Goal: Task Accomplishment & Management: Manage account settings

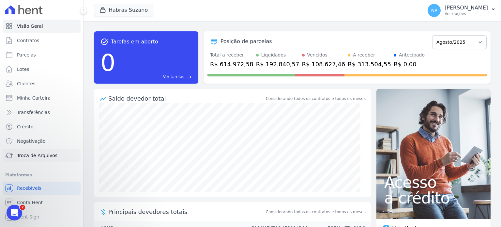
click at [23, 156] on span "Troca de Arquivos" at bounding box center [37, 155] width 40 height 7
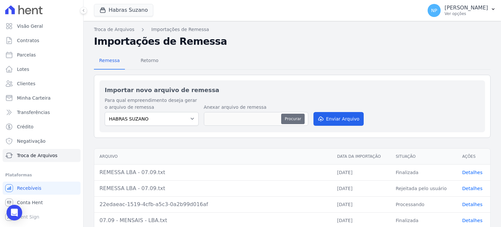
click at [295, 118] on button "Procurar" at bounding box center [292, 119] width 23 height 10
type input "ANTECIPAÇÃO.TXT"
click at [335, 117] on button "Enviar Arquivo" at bounding box center [338, 119] width 50 height 14
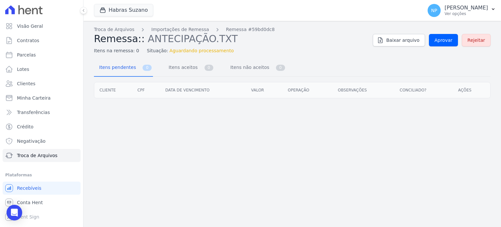
click at [289, 59] on div "Itens pendentes 0 Itens aceitos 0 Itens não aceitos 0" at bounding box center [292, 67] width 397 height 17
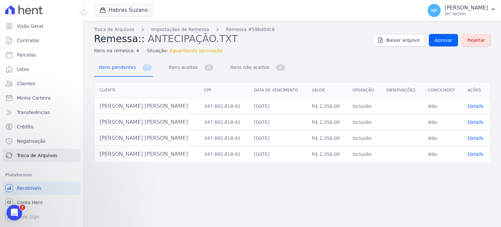
click at [473, 107] on span "Details" at bounding box center [476, 105] width 16 height 5
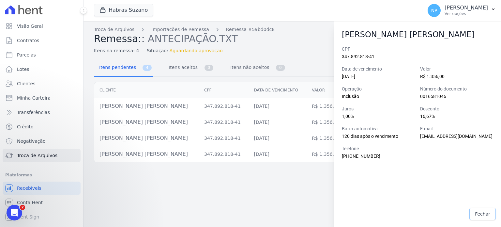
click at [479, 213] on span "Fechar" at bounding box center [482, 213] width 15 height 7
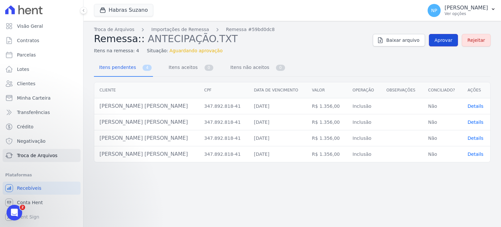
click at [449, 40] on span "Aprovar" at bounding box center [443, 40] width 18 height 7
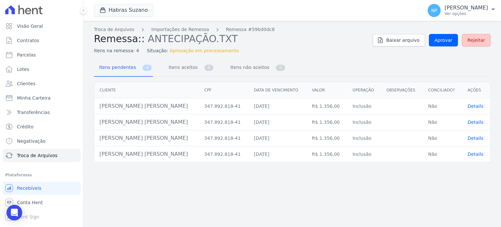
drag, startPoint x: 475, startPoint y: 41, endPoint x: 310, endPoint y: 24, distance: 166.2
click at [475, 41] on span "Rejeitar" at bounding box center [476, 40] width 18 height 7
drag, startPoint x: 477, startPoint y: 39, endPoint x: 270, endPoint y: 24, distance: 208.0
click at [477, 39] on span "Rejeitar" at bounding box center [476, 40] width 18 height 7
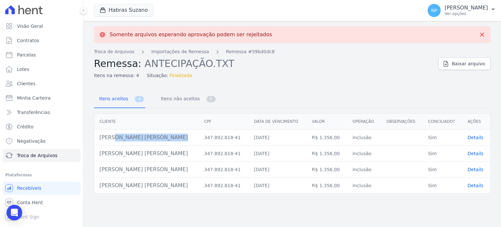
drag, startPoint x: 153, startPoint y: 140, endPoint x: 100, endPoint y: 138, distance: 52.9
click at [100, 138] on td "[PERSON_NAME] [PERSON_NAME]" at bounding box center [146, 137] width 105 height 16
copy td "[PERSON_NAME] [PERSON_NAME]"
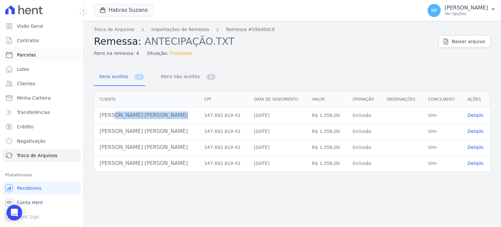
click at [51, 52] on link "Parcelas" at bounding box center [42, 54] width 78 height 13
select select
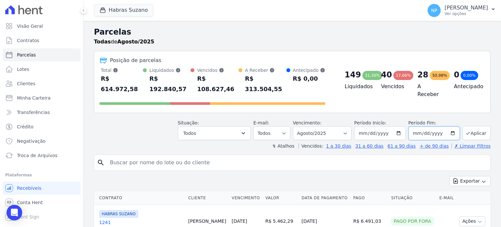
click at [450, 126] on input "[DATE]" at bounding box center [434, 133] width 52 height 14
type input "[DATE]"
click at [471, 126] on button "Aplicar" at bounding box center [476, 133] width 28 height 14
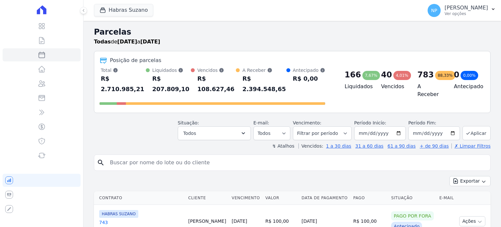
select select
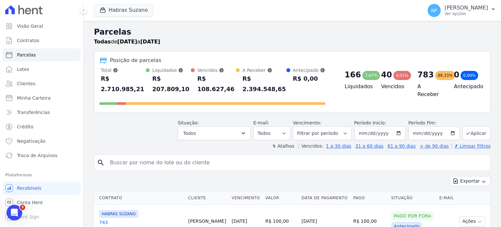
click at [144, 156] on input "search" at bounding box center [297, 162] width 382 height 13
paste input "[PERSON_NAME]"
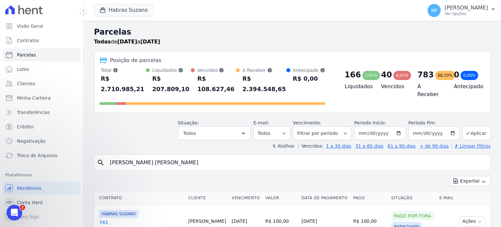
type input "[PERSON_NAME]"
select select
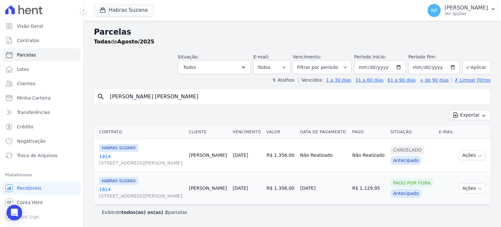
scroll to position [15, 0]
click at [477, 153] on icon "button" at bounding box center [479, 155] width 5 height 5
click at [29, 151] on link "Troca de Arquivos" at bounding box center [42, 155] width 78 height 13
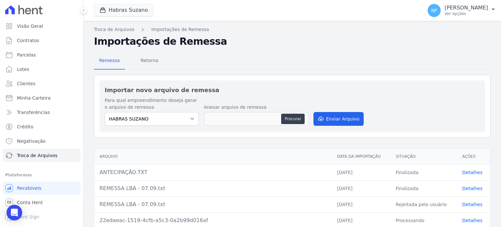
click at [471, 172] on link "Detalhes" at bounding box center [472, 172] width 20 height 5
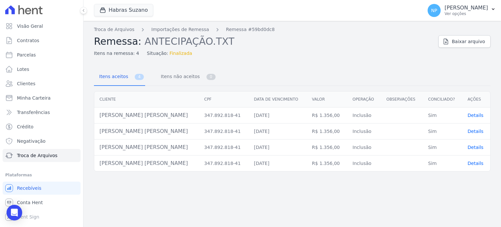
click at [468, 114] on span "Details" at bounding box center [476, 115] width 16 height 5
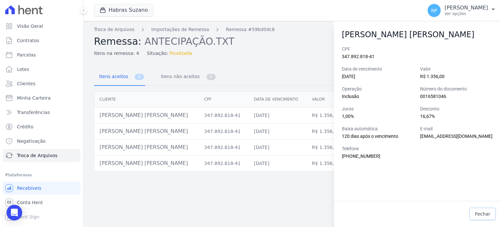
click at [484, 215] on span "Fechar" at bounding box center [482, 213] width 15 height 7
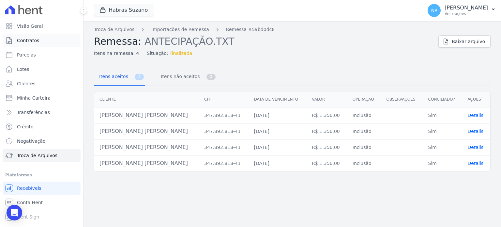
click at [33, 41] on span "Contratos" at bounding box center [28, 40] width 22 height 7
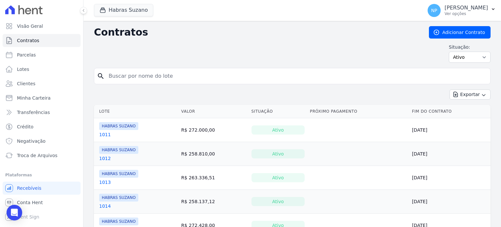
click at [231, 77] on input "search" at bounding box center [296, 75] width 383 height 13
paste input "[PERSON_NAME] [PERSON_NAME]"
type input "[PERSON_NAME] [PERSON_NAME]"
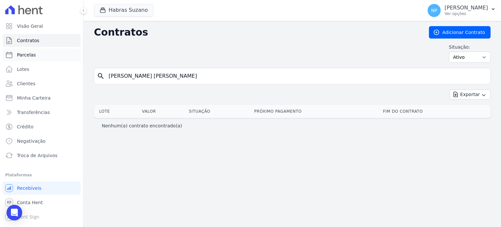
click at [27, 55] on span "Parcelas" at bounding box center [26, 55] width 19 height 7
select select
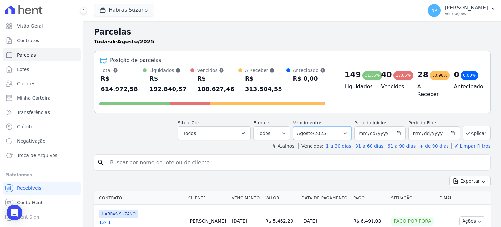
click at [348, 126] on select "Filtrar por período ──────── Todos os meses Julho/2022 Agosto/2022 Setembro/202…" at bounding box center [322, 133] width 59 height 14
click at [446, 126] on input "[DATE]" at bounding box center [434, 133] width 52 height 14
type input "2026-04-03"
click at [475, 126] on button "Aplicar" at bounding box center [476, 133] width 28 height 14
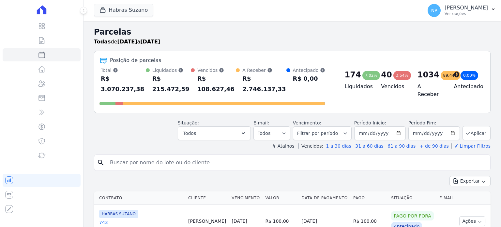
select select
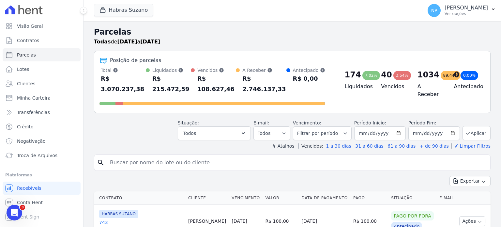
click at [184, 156] on input "search" at bounding box center [297, 162] width 382 height 13
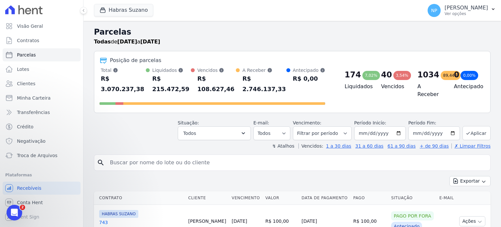
paste input "[PERSON_NAME] [PERSON_NAME]"
type input "[PERSON_NAME] [PERSON_NAME]"
select select
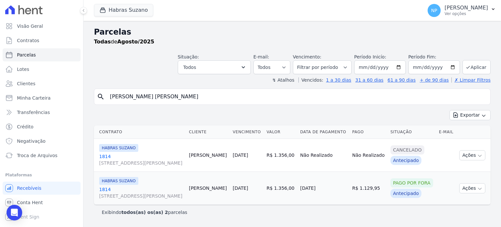
scroll to position [15, 0]
click at [31, 84] on span "Clientes" at bounding box center [26, 83] width 18 height 7
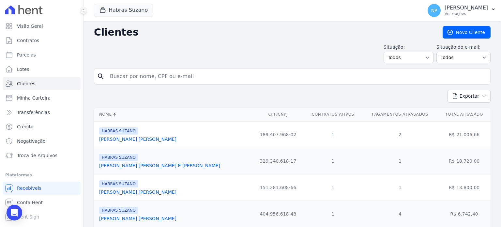
click at [168, 82] on input "search" at bounding box center [297, 76] width 382 height 13
paste input "[PERSON_NAME] [PERSON_NAME]"
type input "[PERSON_NAME] [PERSON_NAME]"
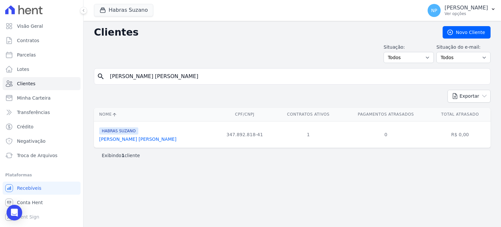
click at [430, 133] on td "R$ 0,00" at bounding box center [460, 134] width 61 height 26
click at [129, 137] on link "[PERSON_NAME] [PERSON_NAME]" at bounding box center [137, 138] width 77 height 5
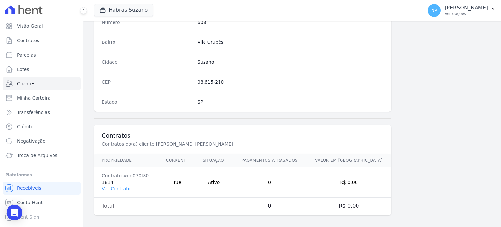
scroll to position [381, 0]
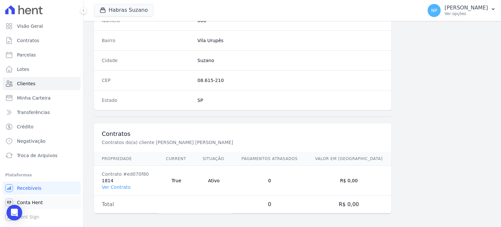
click at [51, 199] on link "Conta Hent" at bounding box center [42, 202] width 78 height 13
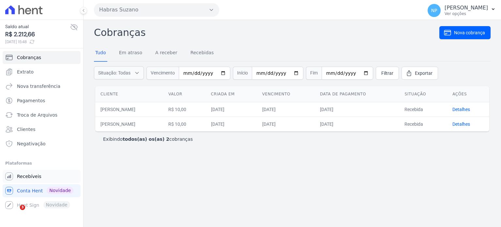
click at [37, 178] on span "Recebíveis" at bounding box center [29, 176] width 24 height 7
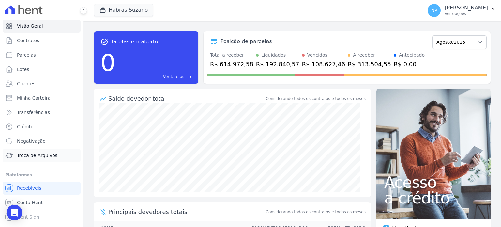
click at [39, 156] on span "Troca de Arquivos" at bounding box center [37, 155] width 40 height 7
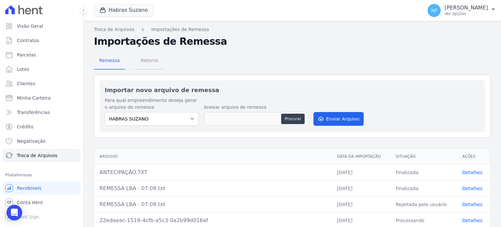
click at [144, 58] on span "Retorno" at bounding box center [150, 60] width 26 height 13
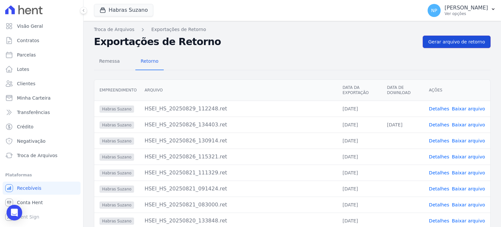
click at [451, 42] on span "Gerar arquivo de retorno" at bounding box center [456, 41] width 57 height 7
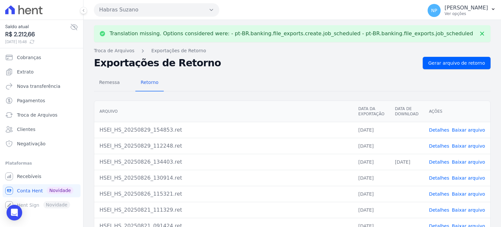
click at [438, 128] on link "Detalhes" at bounding box center [439, 129] width 20 height 5
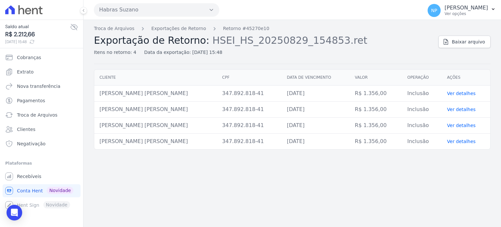
click at [453, 94] on link "Ver detalhes" at bounding box center [461, 93] width 29 height 5
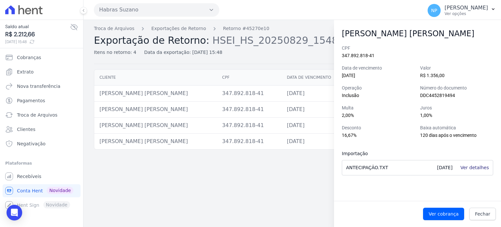
click at [473, 169] on link "Ver detalhes" at bounding box center [474, 167] width 29 height 5
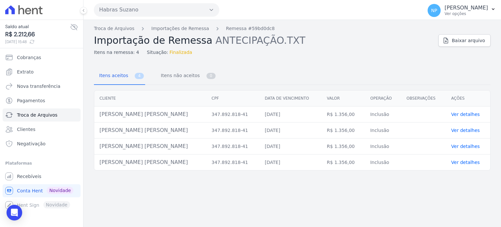
click at [455, 115] on link "Ver detalhes" at bounding box center [465, 114] width 29 height 5
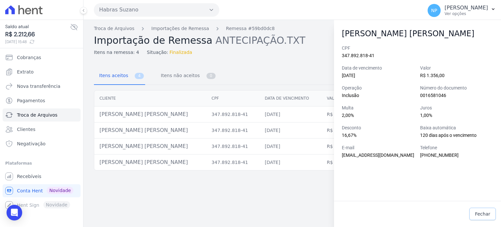
click at [481, 214] on span "Fechar" at bounding box center [482, 213] width 15 height 7
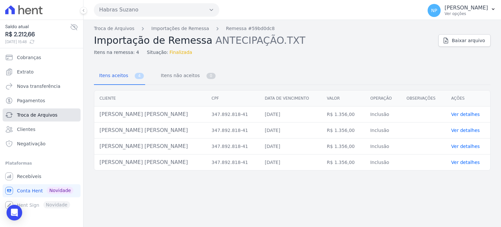
click at [56, 118] on link "Troca de Arquivos" at bounding box center [42, 114] width 78 height 13
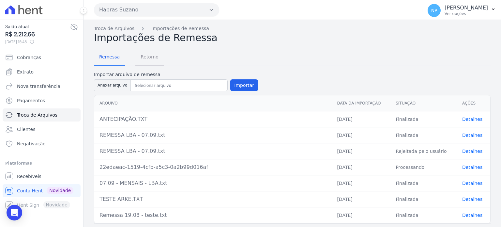
click at [145, 58] on span "Retorno" at bounding box center [150, 56] width 26 height 13
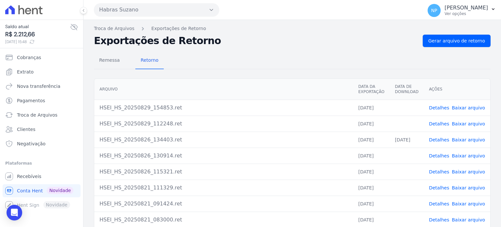
click at [438, 109] on link "Detalhes" at bounding box center [439, 107] width 20 height 5
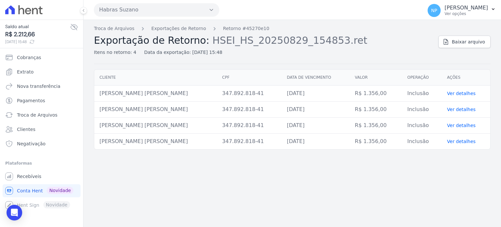
click at [458, 92] on link "Ver detalhes" at bounding box center [461, 93] width 29 height 5
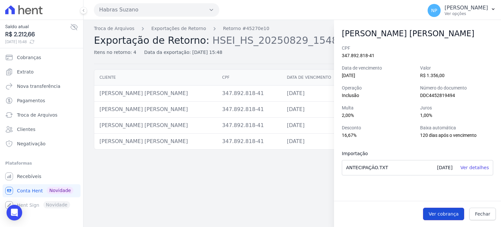
click at [454, 212] on span "Ver cobrança" at bounding box center [444, 213] width 30 height 7
click at [472, 167] on link "Ver detalhes" at bounding box center [474, 167] width 29 height 5
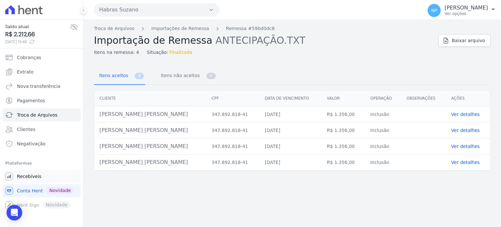
click at [29, 179] on span "Recebíveis" at bounding box center [29, 176] width 24 height 7
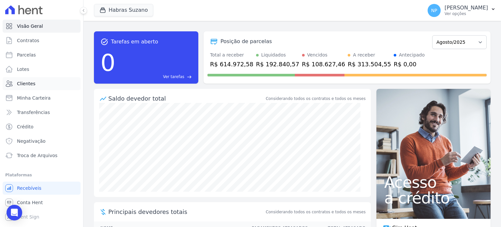
click at [37, 86] on link "Clientes" at bounding box center [42, 83] width 78 height 13
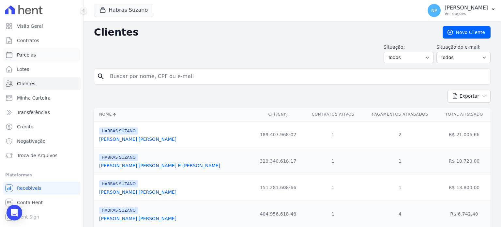
click at [39, 58] on link "Parcelas" at bounding box center [42, 54] width 78 height 13
select select
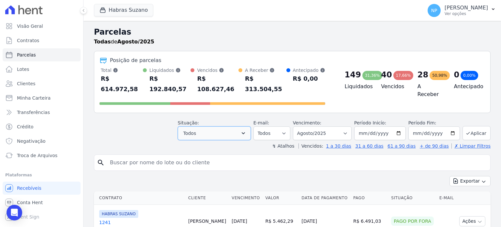
click at [229, 126] on button "Todos" at bounding box center [214, 133] width 73 height 14
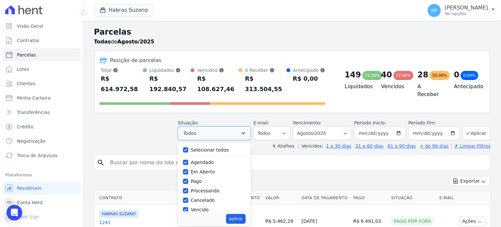
click at [229, 127] on button "Todos" at bounding box center [214, 133] width 73 height 14
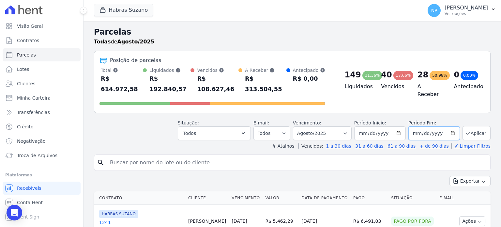
click at [448, 126] on input "[DATE]" at bounding box center [434, 133] width 52 height 14
type input "2026-03-05"
click at [471, 126] on button "Aplicar" at bounding box center [476, 133] width 28 height 14
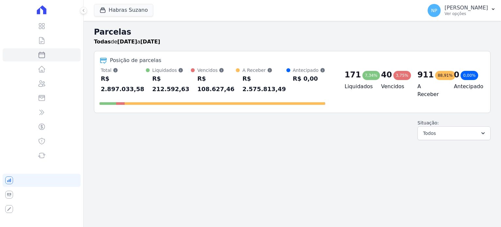
select select
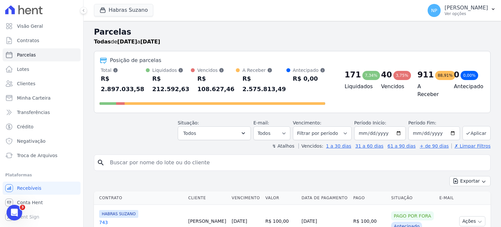
click at [139, 156] on input "search" at bounding box center [297, 162] width 382 height 13
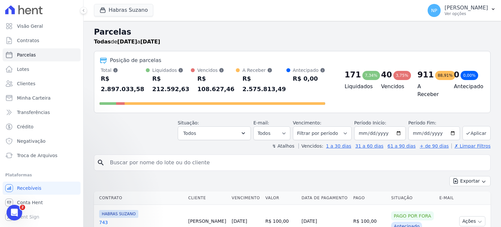
paste input "[PERSON_NAME]"
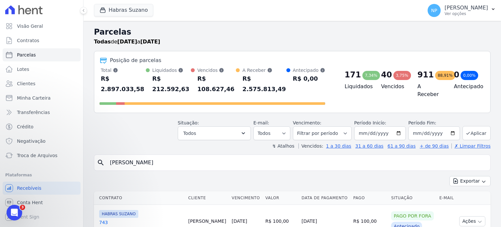
type input "[PERSON_NAME]"
select select
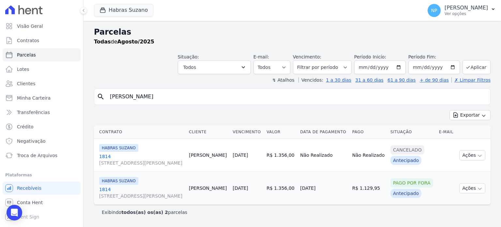
scroll to position [15, 0]
click at [470, 150] on button "Ações" at bounding box center [472, 155] width 26 height 10
click at [378, 210] on div "Exibindo todos(as) os(as) 2 parcelas" at bounding box center [292, 211] width 397 height 15
click at [468, 190] on button "Ações" at bounding box center [472, 188] width 26 height 10
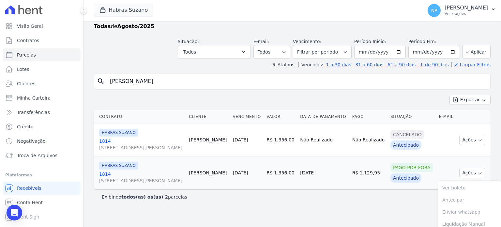
click at [264, 189] on td "21/08/2025" at bounding box center [247, 172] width 34 height 33
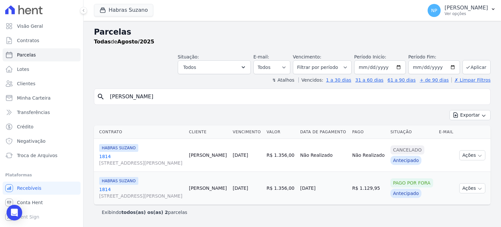
click at [116, 159] on span "[STREET_ADDRESS][PERSON_NAME]" at bounding box center [141, 162] width 84 height 7
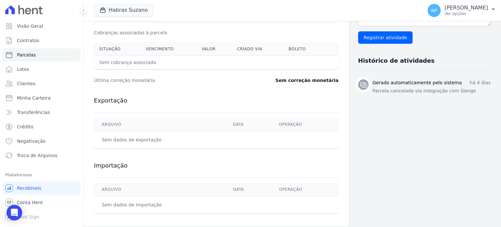
scroll to position [218, 0]
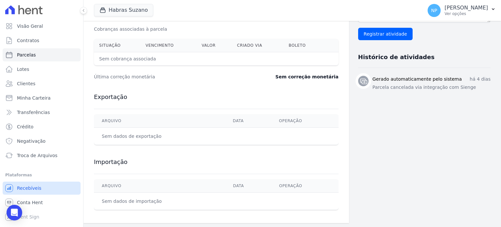
click at [32, 186] on span "Recebíveis" at bounding box center [29, 188] width 24 height 7
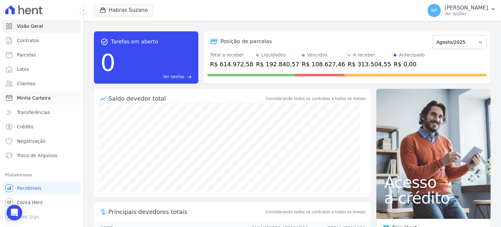
click at [34, 98] on span "Minha Carteira" at bounding box center [34, 98] width 34 height 7
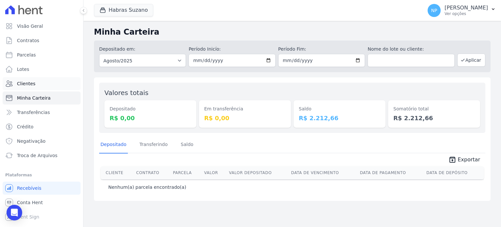
click at [17, 82] on span "Clientes" at bounding box center [26, 83] width 18 height 7
click at [22, 69] on span "Lotes" at bounding box center [23, 69] width 12 height 7
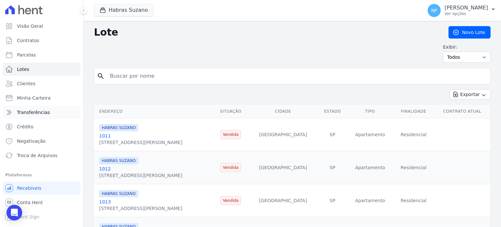
click at [31, 113] on span "Transferências" at bounding box center [33, 112] width 33 height 7
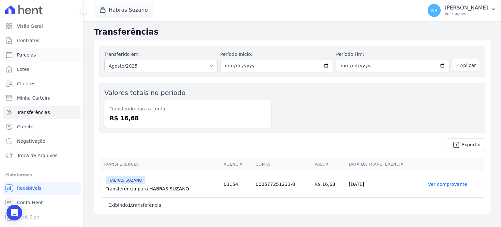
click at [33, 52] on span "Parcelas" at bounding box center [26, 55] width 19 height 7
select select
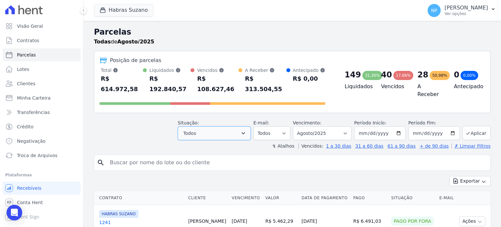
click at [240, 126] on button "Todos" at bounding box center [214, 133] width 73 height 14
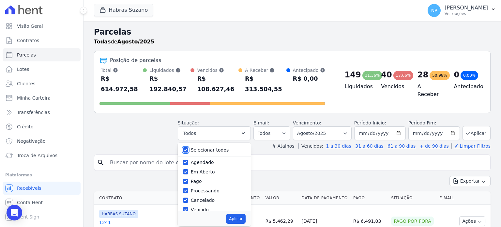
click at [188, 147] on input "Selecionar todos" at bounding box center [185, 149] width 5 height 5
checkbox input "false"
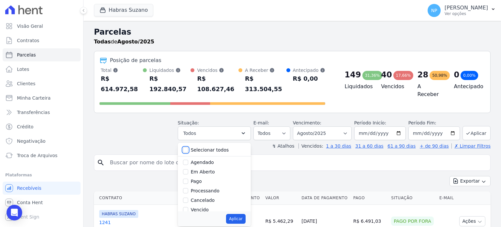
checkbox input "false"
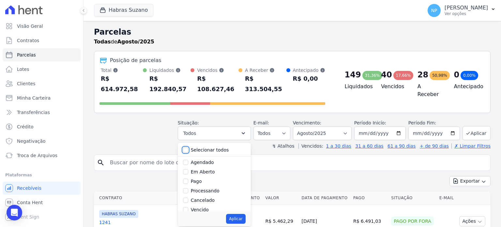
checkbox input "false"
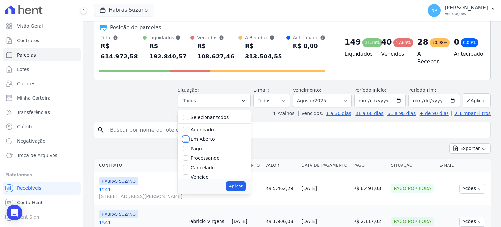
click at [188, 136] on input "Em Aberto" at bounding box center [185, 138] width 5 height 5
checkbox input "true"
click at [244, 181] on button "Aplicar" at bounding box center [235, 186] width 19 height 10
select select "pending"
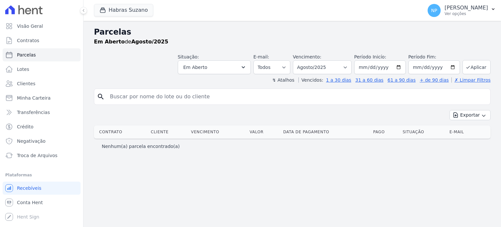
select select
click at [247, 67] on icon "button" at bounding box center [243, 67] width 7 height 7
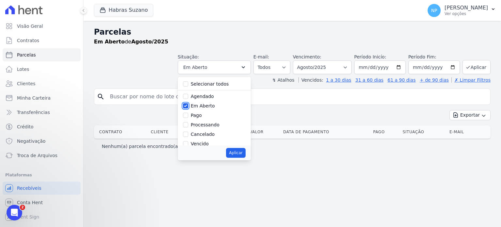
click at [188, 106] on input "Em Aberto" at bounding box center [185, 105] width 5 height 5
checkbox input "false"
click at [188, 94] on input "Agendado" at bounding box center [185, 96] width 5 height 5
checkbox input "true"
click at [245, 154] on button "Aplicar" at bounding box center [235, 153] width 19 height 10
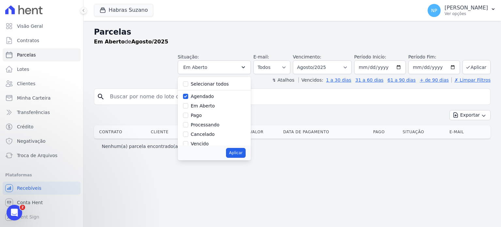
select select "scheduled"
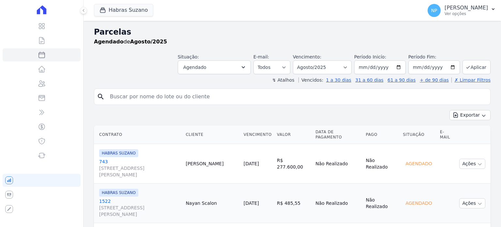
select select
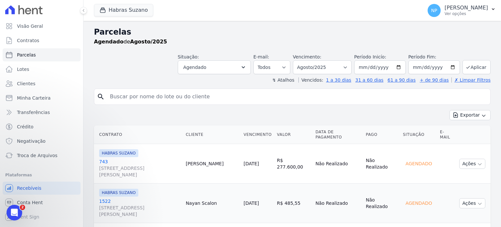
click at [207, 99] on input "search" at bounding box center [297, 96] width 382 height 13
paste input "[PERSON_NAME] [PERSON_NAME]"
type input "[PERSON_NAME] [PERSON_NAME]"
click at [448, 67] on input "[DATE]" at bounding box center [434, 67] width 52 height 14
type input "[DATE]"
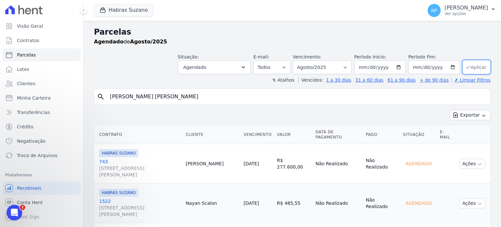
click at [465, 70] on button "Aplicar" at bounding box center [476, 67] width 28 height 14
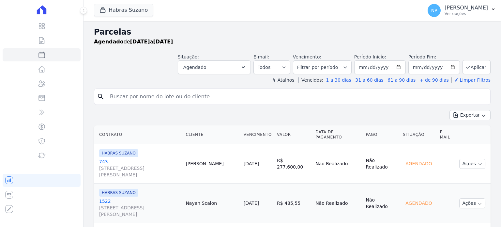
select select
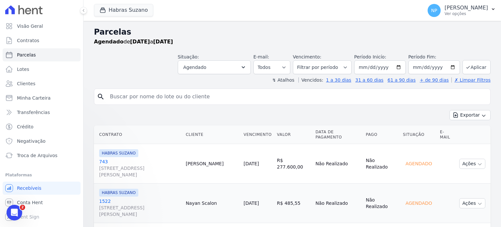
click at [184, 98] on input "search" at bounding box center [297, 96] width 382 height 13
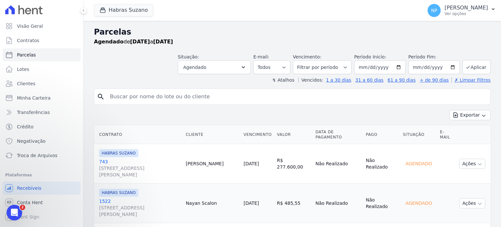
paste input "[PERSON_NAME] [PERSON_NAME]"
type input "[PERSON_NAME] [PERSON_NAME]"
select select
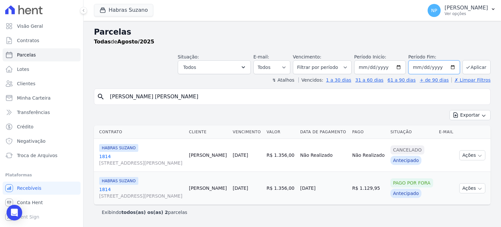
click at [449, 68] on input "[DATE]" at bounding box center [434, 67] width 52 height 14
type input "[DATE]"
click at [472, 66] on button "Aplicar" at bounding box center [476, 67] width 28 height 14
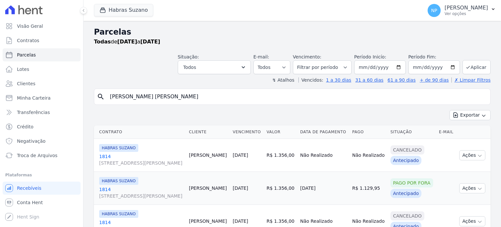
select select
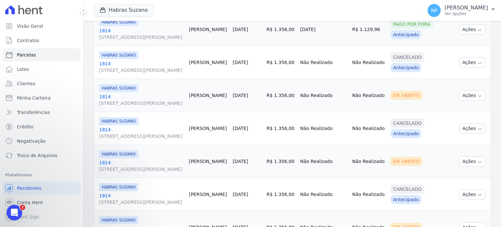
scroll to position [261, 0]
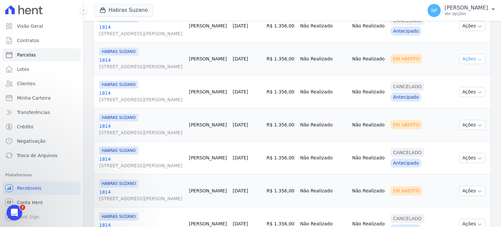
click at [468, 64] on button "Ações" at bounding box center [472, 59] width 26 height 10
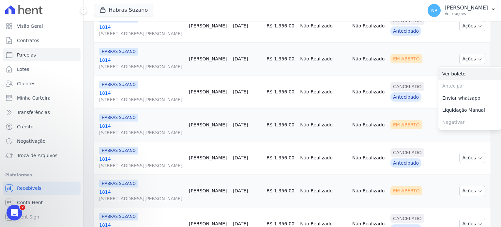
click at [451, 80] on link "Ver boleto" at bounding box center [469, 74] width 63 height 12
click at [128, 70] on link "1814 Rua Fradique Coutinho, 30, ANDAR 10 CONJ 101, Pinheiros" at bounding box center [141, 63] width 84 height 13
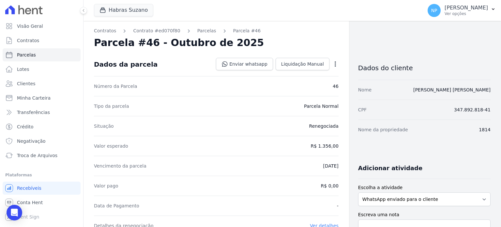
click at [334, 63] on icon "button" at bounding box center [335, 64] width 7 height 7
click at [304, 85] on link "Cancelar Cobrança" at bounding box center [307, 85] width 57 height 12
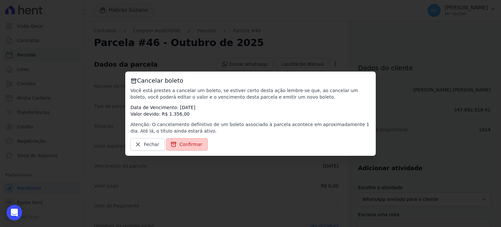
click at [181, 144] on span "Confirmar" at bounding box center [190, 144] width 23 height 7
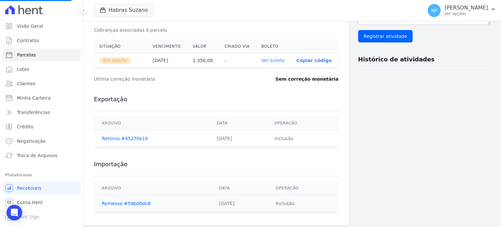
scroll to position [218, 0]
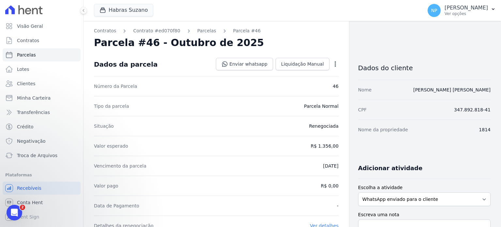
click at [335, 61] on icon "button" at bounding box center [335, 63] width 1 height 5
click at [301, 86] on link "Cancelar Cobrança" at bounding box center [307, 85] width 57 height 12
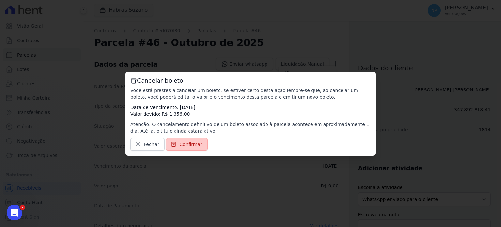
click at [181, 142] on span "Confirmar" at bounding box center [190, 144] width 23 height 7
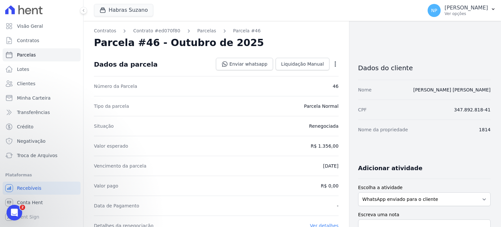
click at [332, 65] on icon "button" at bounding box center [335, 64] width 7 height 7
click at [294, 83] on link "Cancelar Cobrança" at bounding box center [307, 85] width 57 height 12
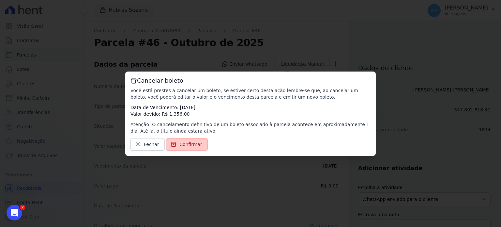
click at [181, 144] on span "Confirmar" at bounding box center [190, 144] width 23 height 7
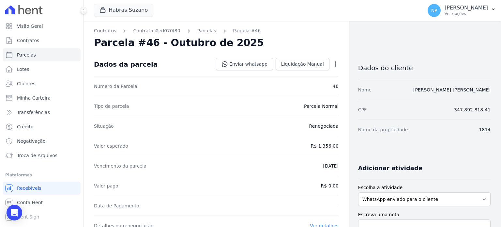
click at [335, 65] on icon "button" at bounding box center [335, 64] width 7 height 7
click at [304, 87] on link "Cancelar Cobrança" at bounding box center [307, 85] width 57 height 12
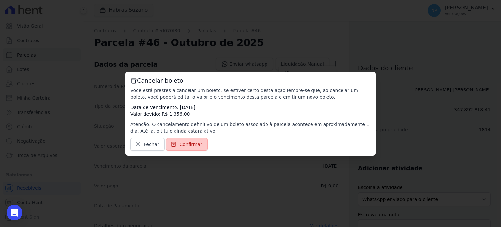
click at [175, 143] on link "Confirmar" at bounding box center [187, 144] width 42 height 12
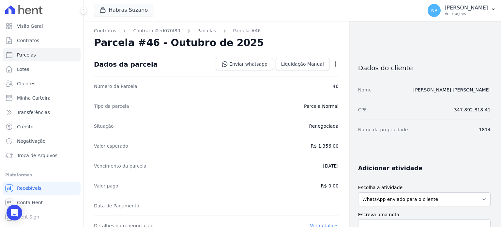
click at [332, 64] on icon "button" at bounding box center [335, 64] width 7 height 7
click at [306, 87] on link "Cancelar Cobrança" at bounding box center [307, 85] width 57 height 12
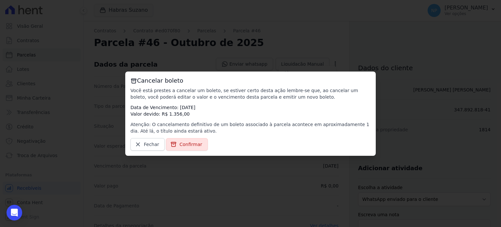
click at [181, 147] on span "Confirmar" at bounding box center [190, 144] width 23 height 7
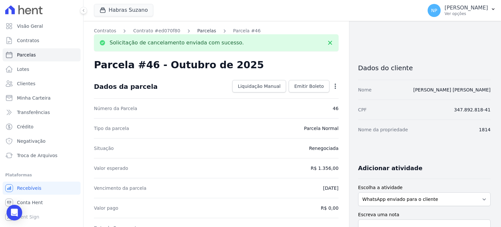
click at [199, 30] on link "Parcelas" at bounding box center [206, 30] width 19 height 7
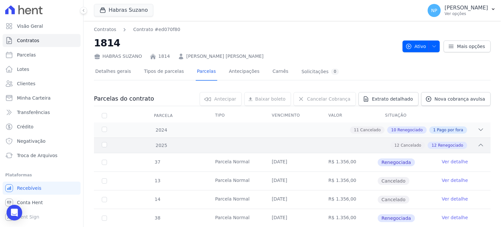
click at [477, 142] on icon at bounding box center [480, 145] width 7 height 7
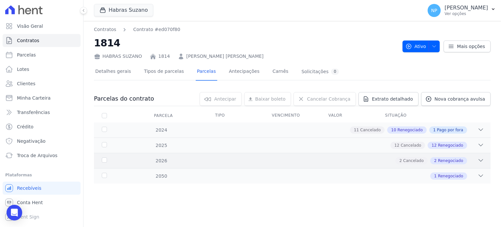
click at [478, 161] on icon at bounding box center [480, 160] width 7 height 7
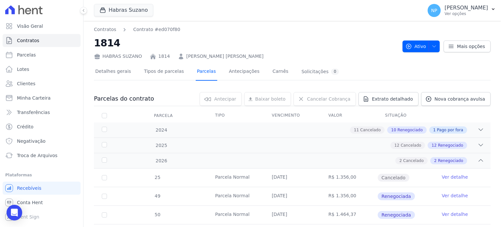
click at [196, 73] on link "Parcelas" at bounding box center [207, 71] width 22 height 17
click at [155, 73] on link "Tipos de parcelas" at bounding box center [164, 71] width 42 height 17
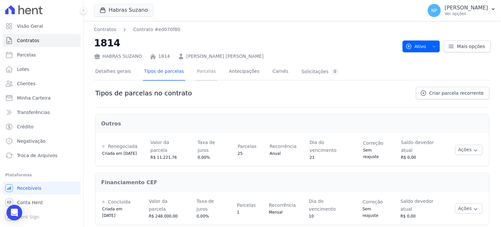
click at [196, 72] on link "Parcelas" at bounding box center [207, 71] width 22 height 17
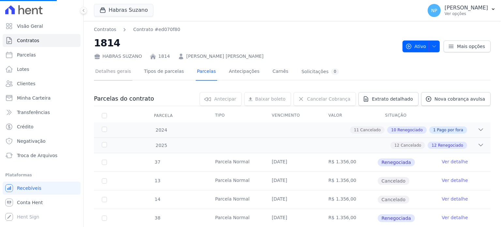
click at [113, 72] on link "Detalhes gerais" at bounding box center [113, 71] width 38 height 17
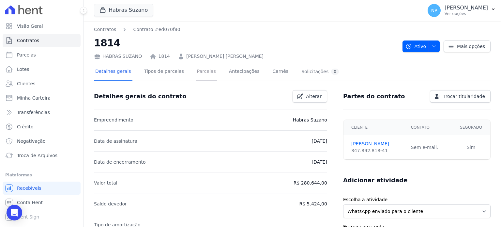
click at [201, 71] on link "Parcelas" at bounding box center [207, 71] width 22 height 17
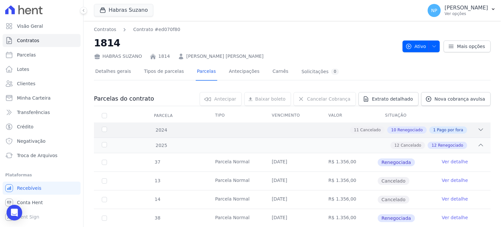
click at [479, 129] on icon at bounding box center [481, 130] width 4 height 2
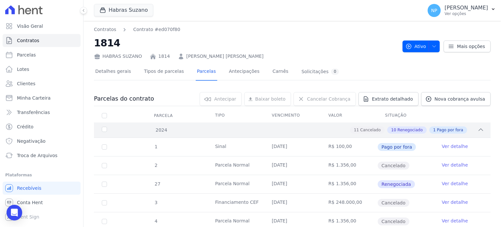
click at [477, 129] on icon at bounding box center [480, 129] width 7 height 7
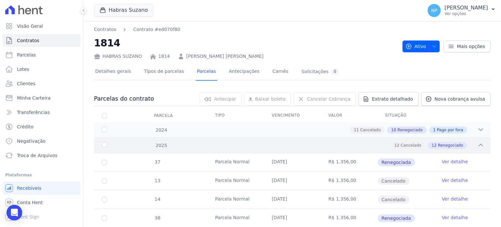
click at [477, 142] on icon at bounding box center [480, 145] width 7 height 7
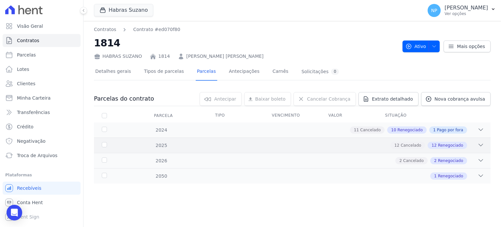
click at [475, 144] on div "12 Cancelado 12 Renegociado" at bounding box center [311, 145] width 345 height 7
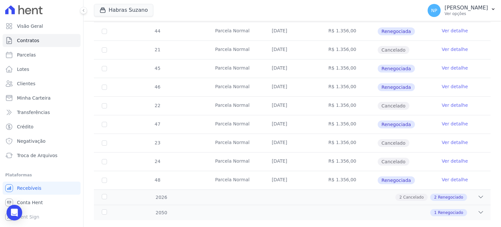
scroll to position [420, 0]
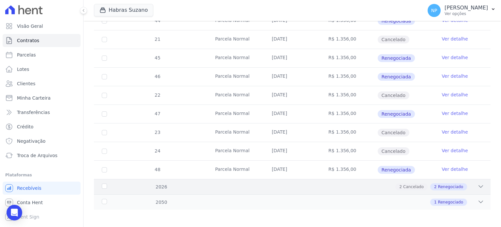
click at [471, 183] on div "2 Cancelado 2 Renegociado" at bounding box center [311, 186] width 345 height 7
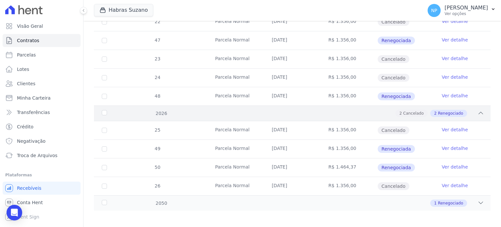
scroll to position [494, 0]
click at [477, 199] on icon at bounding box center [480, 202] width 7 height 7
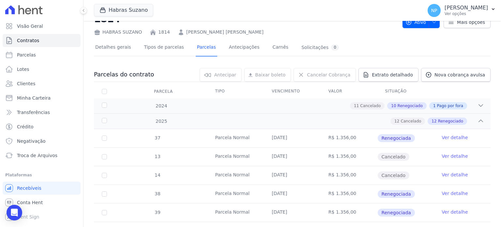
scroll to position [0, 0]
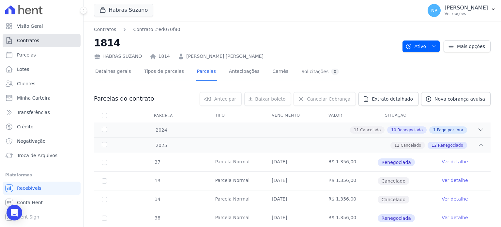
click at [53, 42] on link "Contratos" at bounding box center [42, 40] width 78 height 13
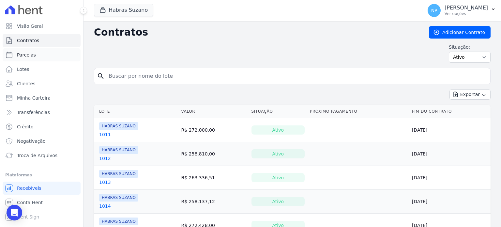
click at [40, 57] on link "Parcelas" at bounding box center [42, 54] width 78 height 13
select select
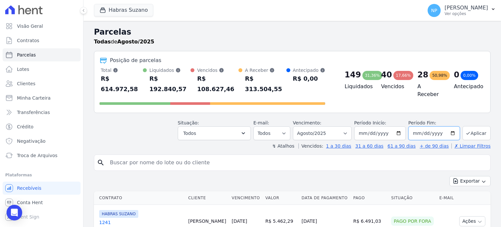
click at [446, 126] on input "[DATE]" at bounding box center [434, 133] width 52 height 14
click at [447, 126] on input "[DATE]" at bounding box center [434, 133] width 52 height 14
type input "[DATE]"
click at [472, 126] on button "Aplicar" at bounding box center [476, 133] width 28 height 14
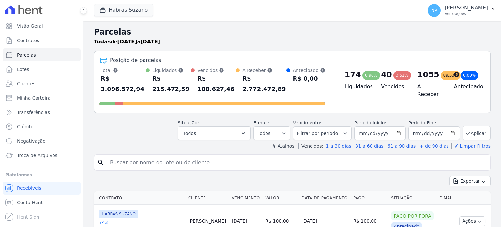
select select
click at [156, 156] on input "search" at bounding box center [297, 162] width 382 height 13
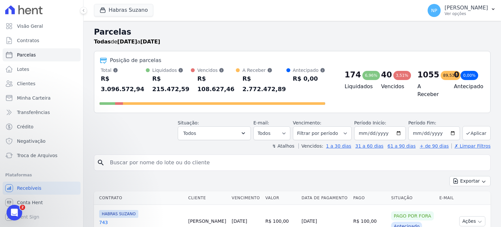
click at [176, 156] on input "search" at bounding box center [297, 162] width 382 height 13
paste input "[PERSON_NAME] [PERSON_NAME]"
type input "[PERSON_NAME] [PERSON_NAME]"
select select
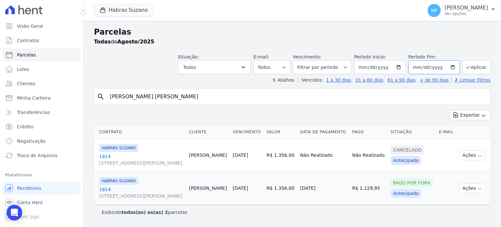
click at [450, 68] on input "2025-08-31" at bounding box center [434, 67] width 52 height 14
type input "2026-02-24"
click at [466, 66] on icon "submit" at bounding box center [467, 67] width 5 height 5
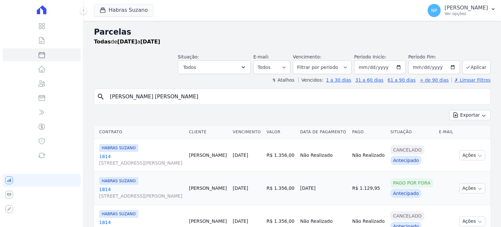
select select
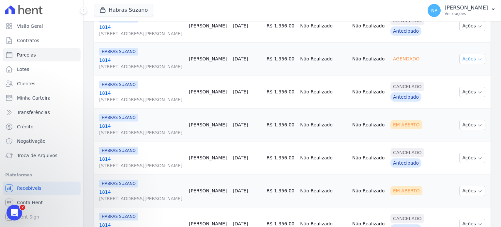
click at [471, 64] on button "Ações" at bounding box center [472, 59] width 26 height 10
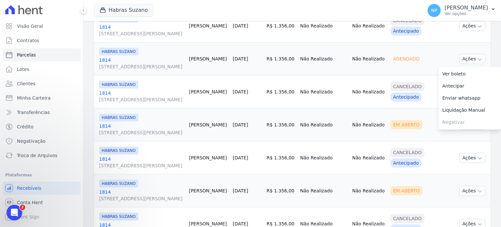
click at [134, 70] on span "[STREET_ADDRESS][PERSON_NAME]" at bounding box center [141, 66] width 84 height 7
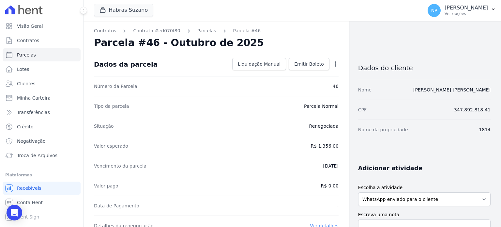
click at [335, 62] on icon "button" at bounding box center [335, 63] width 1 height 5
click at [365, 95] on div "Nome WILLIAN SOARES DE LIMA" at bounding box center [424, 90] width 132 height 20
click at [335, 66] on icon "button" at bounding box center [335, 63] width 1 height 5
click at [297, 75] on link "Alterar" at bounding box center [307, 73] width 57 height 12
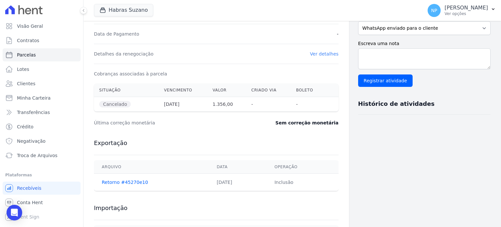
scroll to position [217, 0]
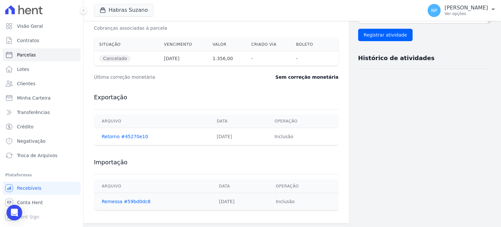
click at [102, 53] on th "Cancelado" at bounding box center [126, 58] width 65 height 15
click at [106, 57] on span "Cancelado" at bounding box center [115, 58] width 32 height 7
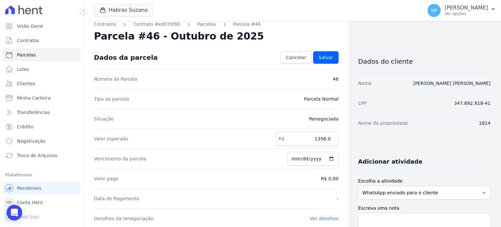
scroll to position [0, 0]
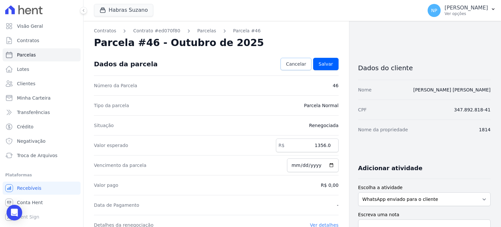
click at [295, 64] on span "Cancelar" at bounding box center [296, 64] width 20 height 7
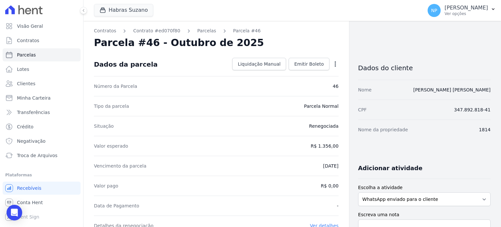
click at [335, 64] on icon "button" at bounding box center [335, 63] width 1 height 5
click at [107, 31] on link "Contratos" at bounding box center [105, 30] width 22 height 7
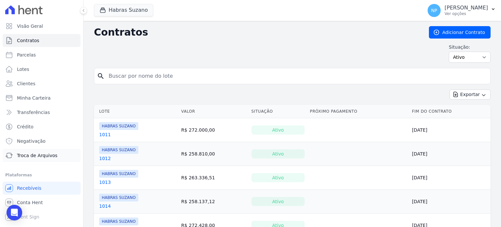
click at [20, 156] on span "Troca de Arquivos" at bounding box center [37, 155] width 40 height 7
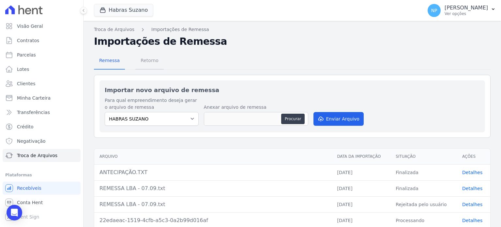
click at [140, 58] on span "Retorno" at bounding box center [150, 60] width 26 height 13
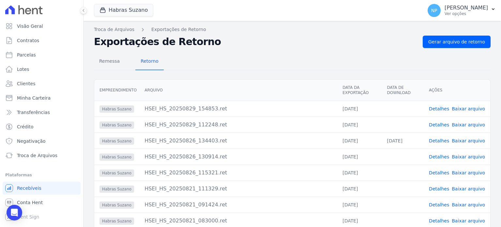
click at [441, 109] on link "Detalhes" at bounding box center [439, 108] width 20 height 5
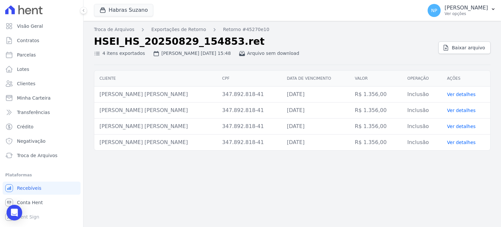
click at [453, 95] on link "Ver detalhes" at bounding box center [461, 94] width 29 height 5
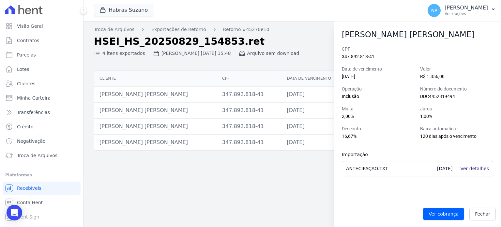
click at [470, 169] on link "Ver detalhes" at bounding box center [474, 168] width 29 height 5
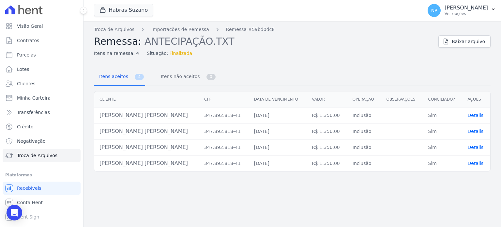
click at [472, 115] on span "Details" at bounding box center [476, 115] width 16 height 5
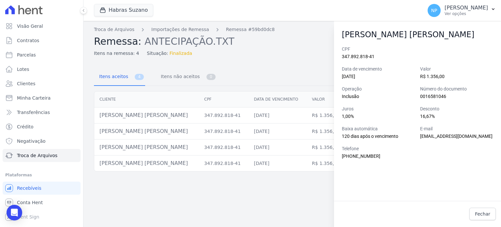
click at [261, 174] on div "Troca de Arquivos Importações de Remessa Remessa #59bd0dc8 Remessa: ANTECIPAÇÃO…" at bounding box center [291, 124] width 417 height 206
click at [261, 113] on td "21/10/2025" at bounding box center [278, 115] width 58 height 16
drag, startPoint x: 277, startPoint y: 62, endPoint x: 321, endPoint y: 99, distance: 57.4
click at [280, 65] on div "Itens aceitos 4 Itens não aceitos 0 Cliente CPF Data de vencimento Valor Operaç…" at bounding box center [292, 116] width 397 height 109
click at [477, 213] on span "Fechar" at bounding box center [482, 213] width 15 height 7
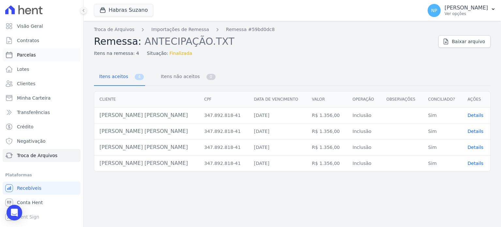
click at [39, 54] on link "Parcelas" at bounding box center [42, 54] width 78 height 13
click at [33, 41] on span "Contratos" at bounding box center [28, 40] width 22 height 7
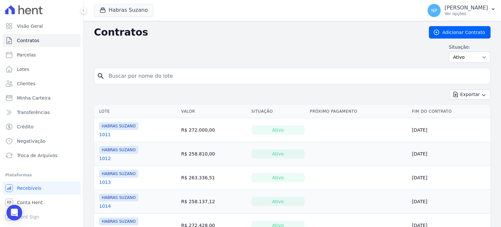
select select
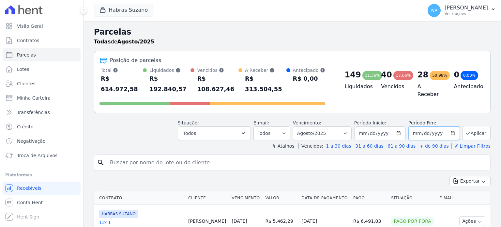
click at [450, 126] on input "[DATE]" at bounding box center [434, 133] width 52 height 14
type input "[DATE]"
click at [120, 156] on input "search" at bounding box center [297, 162] width 382 height 13
paste input "[PERSON_NAME] [PERSON_NAME]"
type input "[PERSON_NAME] [PERSON_NAME]"
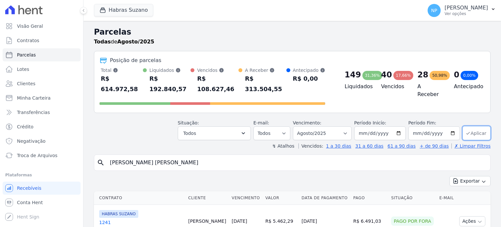
click at [472, 126] on button "Aplicar" at bounding box center [476, 133] width 28 height 14
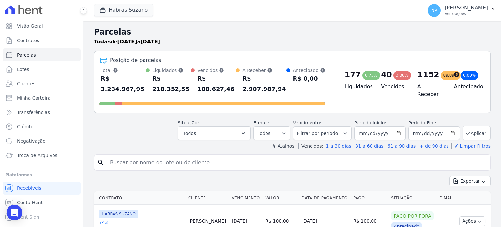
select select
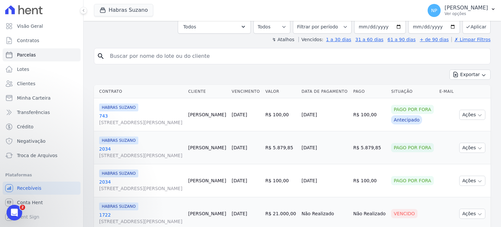
scroll to position [33, 0]
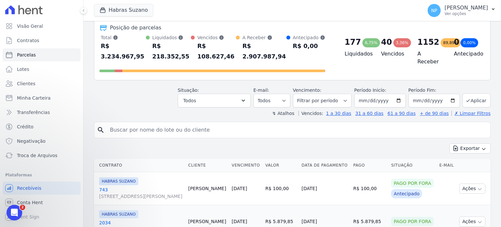
click at [178, 123] on input "search" at bounding box center [297, 129] width 382 height 13
paste input "[PERSON_NAME]"
type input "[PERSON_NAME]"
select select
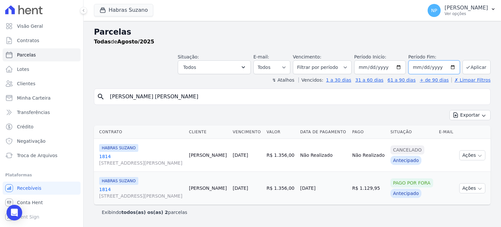
click at [440, 66] on input "2025-08-31" at bounding box center [434, 67] width 52 height 14
click at [449, 67] on input "2025-08-31" at bounding box center [434, 67] width 52 height 14
type input "[DATE]"
click at [472, 64] on button "Aplicar" at bounding box center [476, 67] width 28 height 14
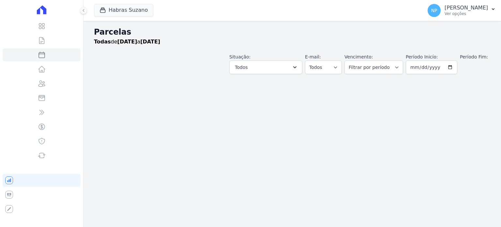
select select
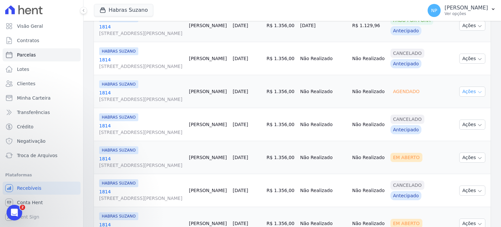
click at [471, 97] on button "Ações" at bounding box center [472, 91] width 26 height 10
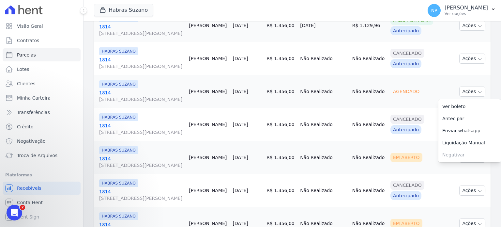
click at [119, 102] on span "[STREET_ADDRESS][PERSON_NAME]" at bounding box center [141, 99] width 84 height 7
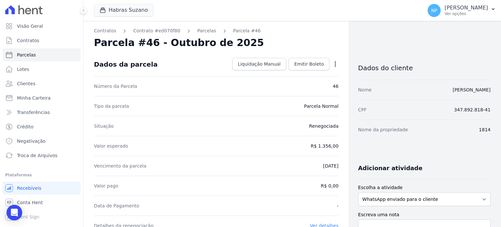
click at [332, 63] on icon "button" at bounding box center [335, 64] width 7 height 7
click at [186, 54] on div "Dados da parcela Liquidação Manual Liquidação Manual Data de Pagamento [DATE] […" at bounding box center [216, 64] width 245 height 23
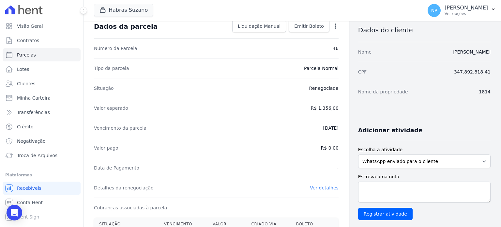
scroll to position [22, 0]
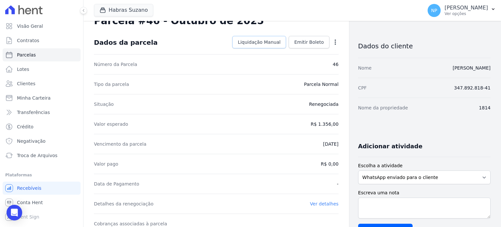
click at [247, 47] on link "Liquidação Manual" at bounding box center [259, 42] width 54 height 12
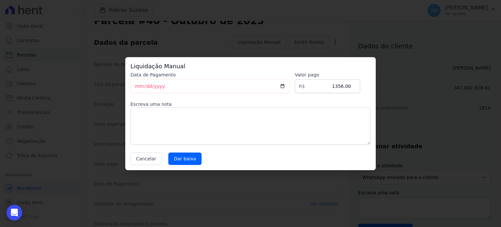
click at [423, 90] on div "Liquidação Manual Data de Pagamento [DATE] [GEOGRAPHIC_DATA] R$ 1356.00 Escreva…" at bounding box center [250, 113] width 501 height 227
click at [149, 157] on button "Cancelar" at bounding box center [145, 158] width 31 height 12
